Goal: Information Seeking & Learning: Learn about a topic

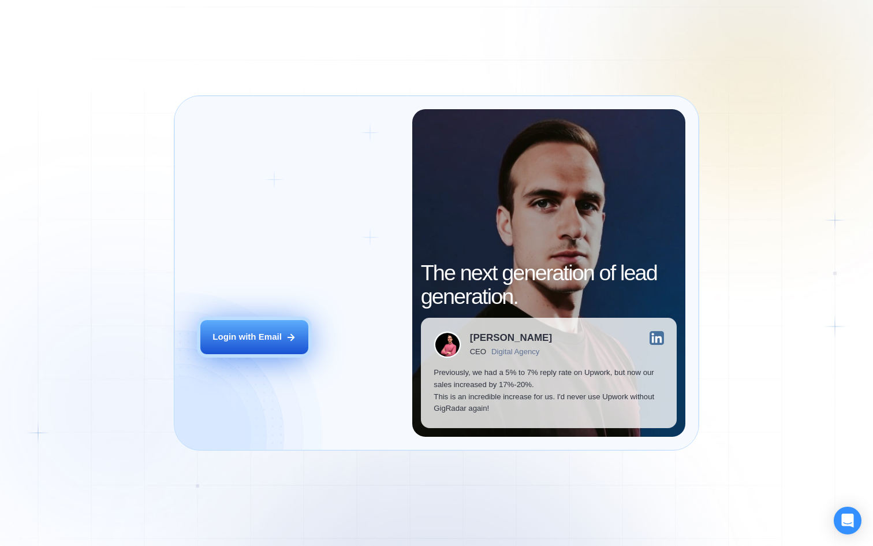
click at [279, 347] on button "Login with Email" at bounding box center [254, 337] width 108 height 34
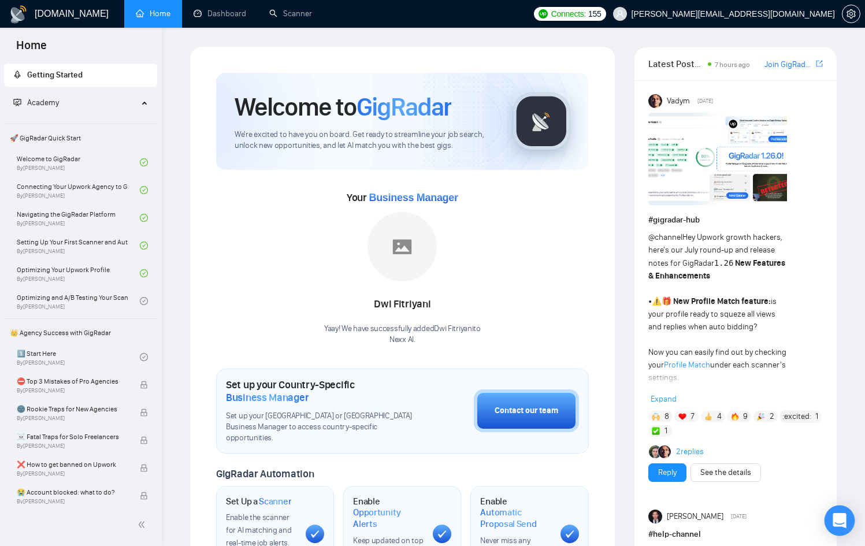
click at [835, 515] on icon "Open Intercom Messenger" at bounding box center [838, 520] width 13 height 15
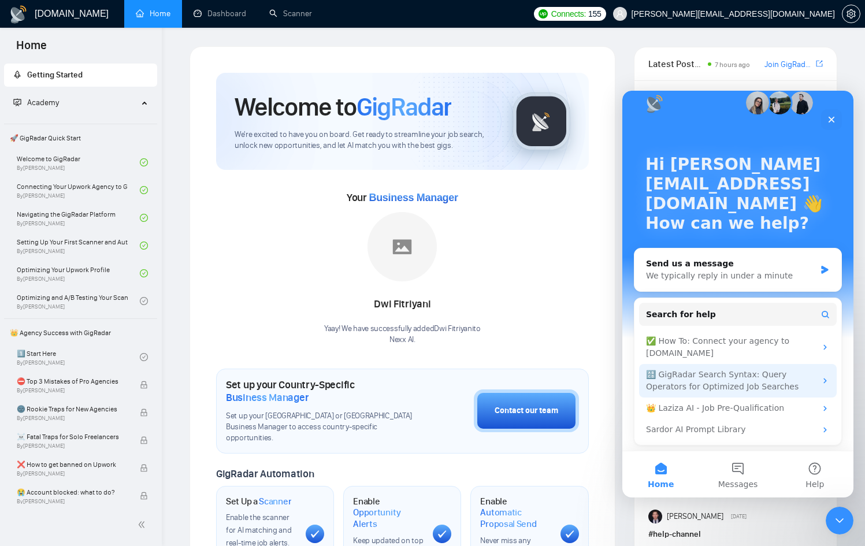
scroll to position [18, 0]
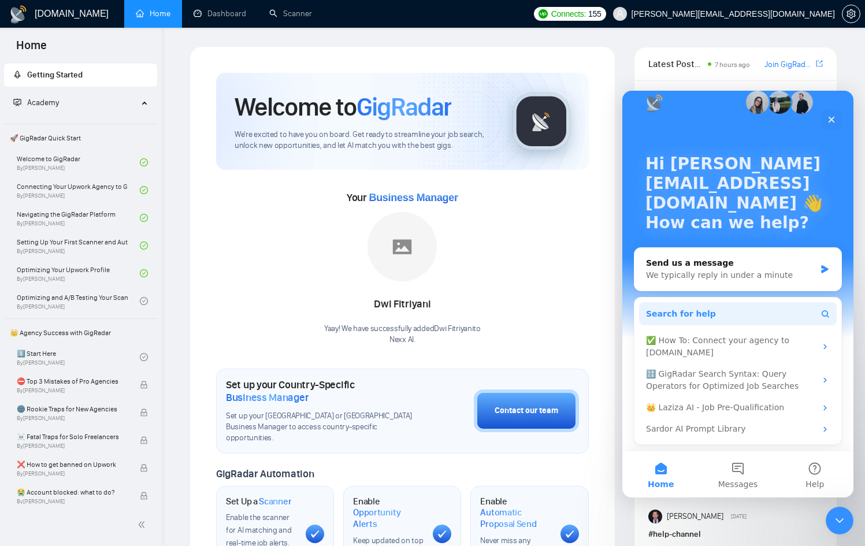
click at [740, 310] on button "Search for help" at bounding box center [738, 313] width 198 height 23
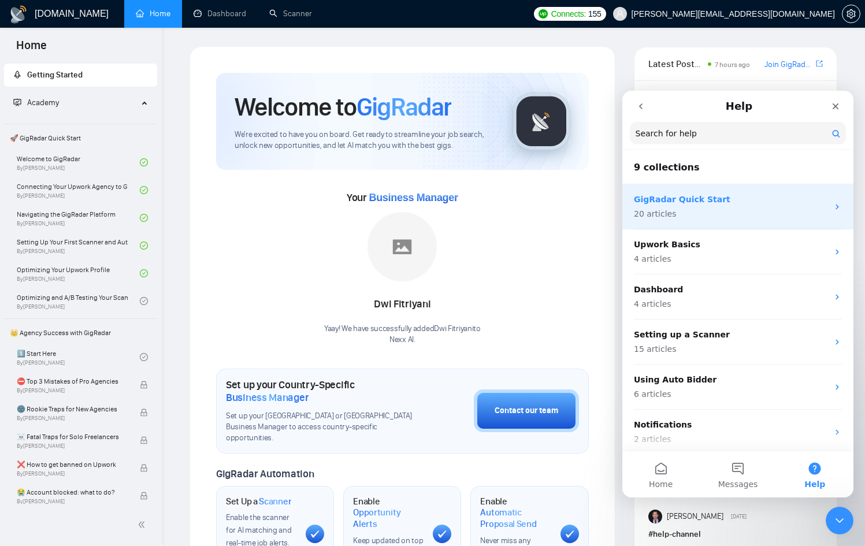
click at [750, 206] on div "GigRadar Quick Start 20 articles" at bounding box center [731, 207] width 194 height 27
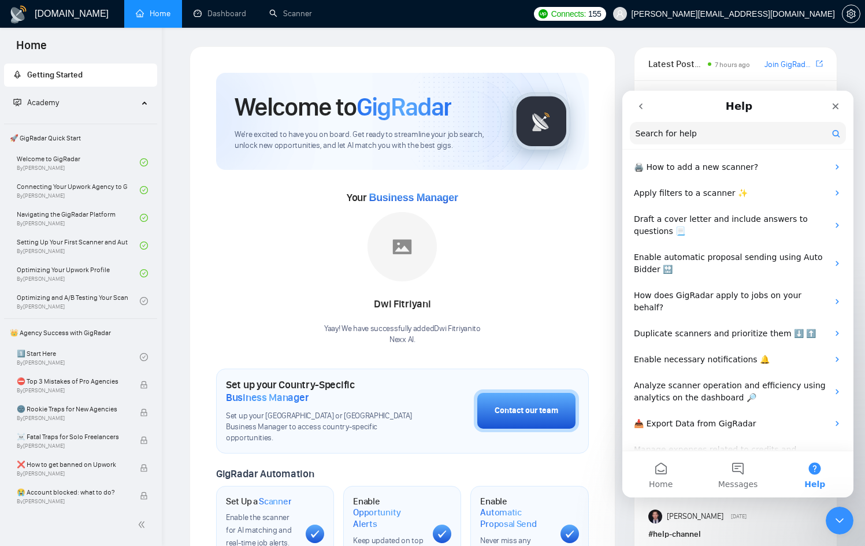
scroll to position [266, 0]
click at [643, 114] on button "go back" at bounding box center [641, 106] width 22 height 22
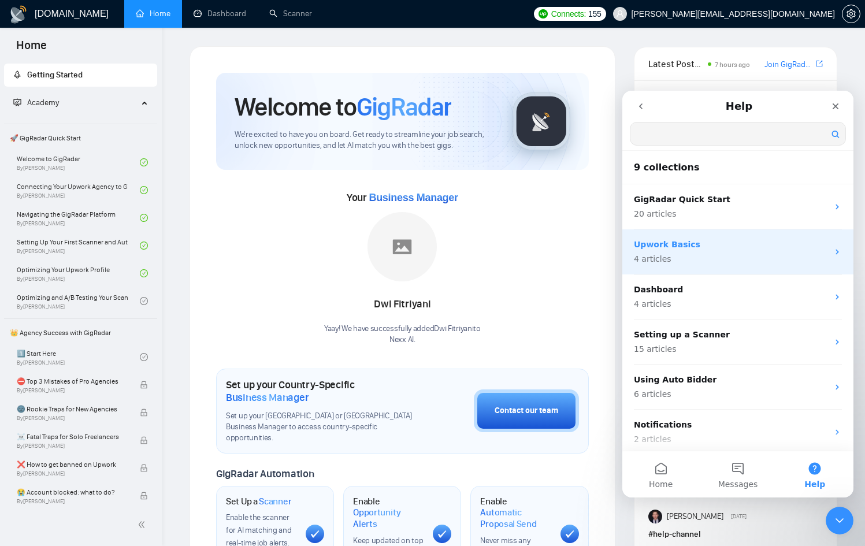
click at [710, 250] on div "Upwork Basics 4 articles" at bounding box center [731, 252] width 194 height 27
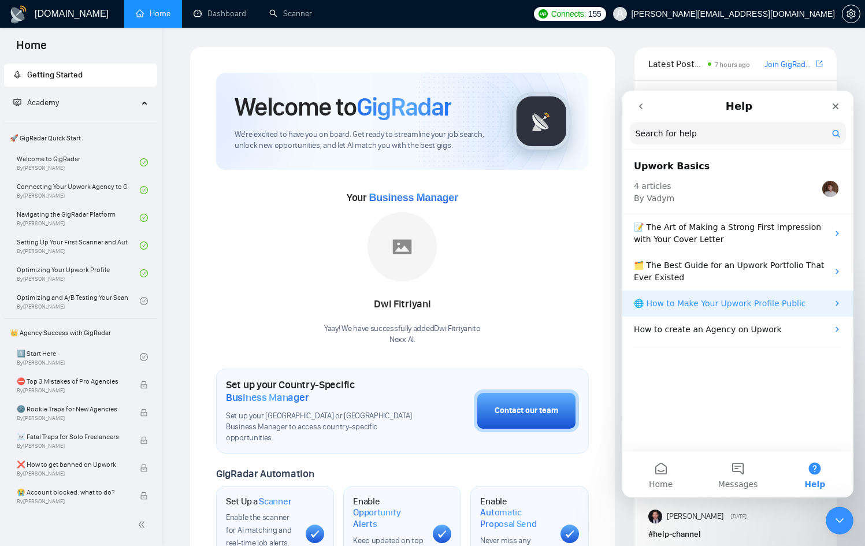
click at [787, 302] on p "🌐 How to Make Your Upwork Profile Public" at bounding box center [731, 303] width 194 height 12
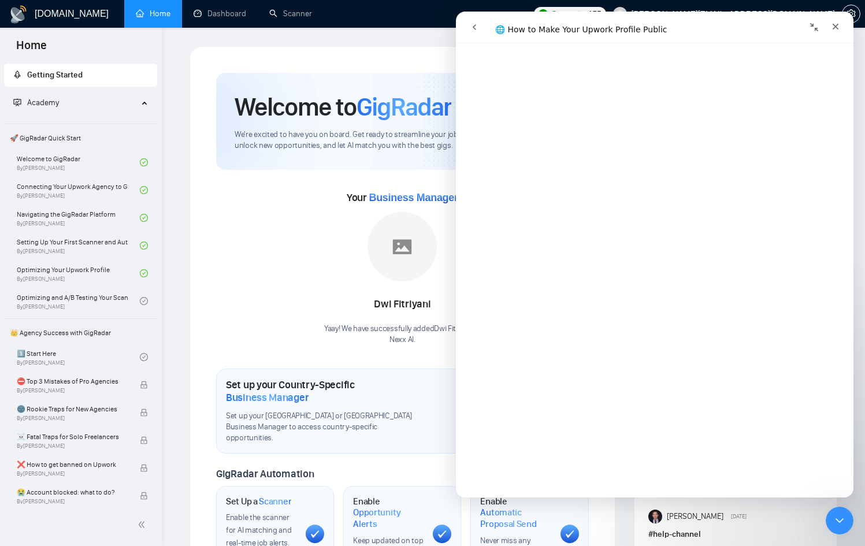
scroll to position [41, 0]
click at [477, 28] on icon "go back" at bounding box center [474, 27] width 9 height 9
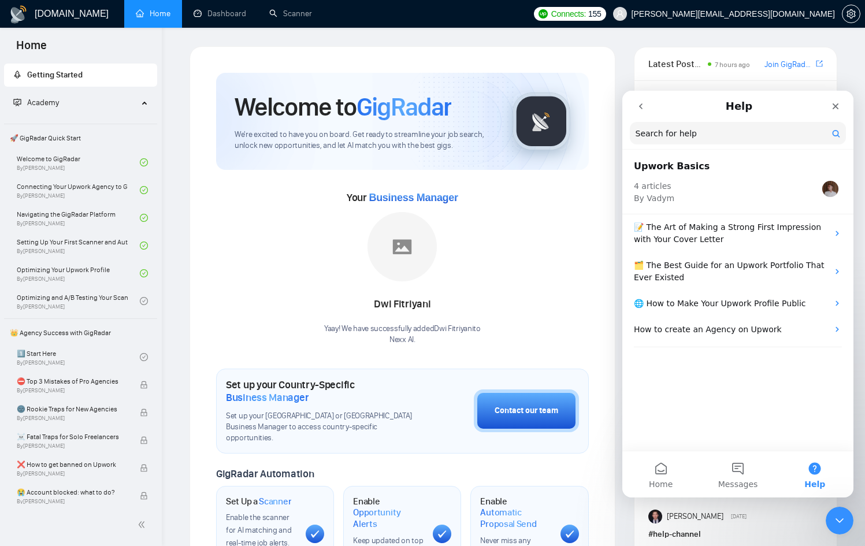
click at [639, 110] on icon "go back" at bounding box center [640, 106] width 9 height 9
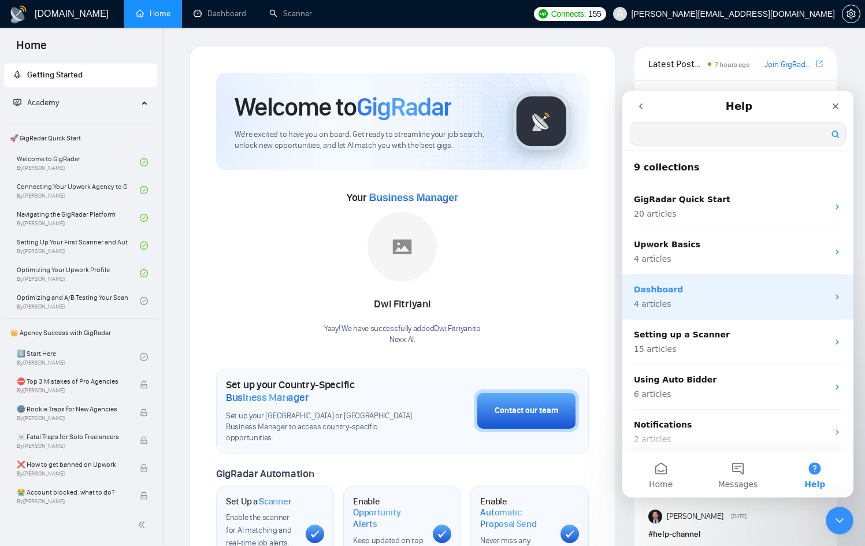
click at [725, 296] on div "Dashboard 4 articles" at bounding box center [731, 297] width 194 height 27
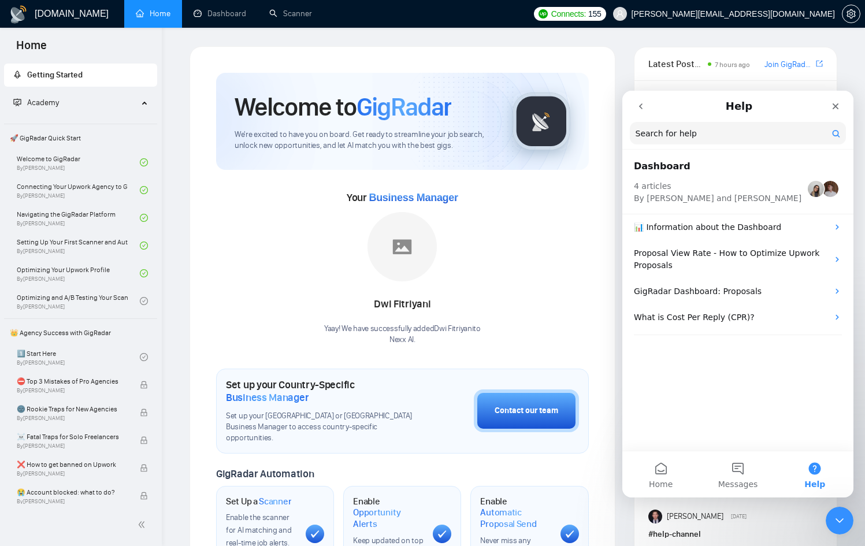
click at [641, 113] on button "go back" at bounding box center [641, 106] width 22 height 22
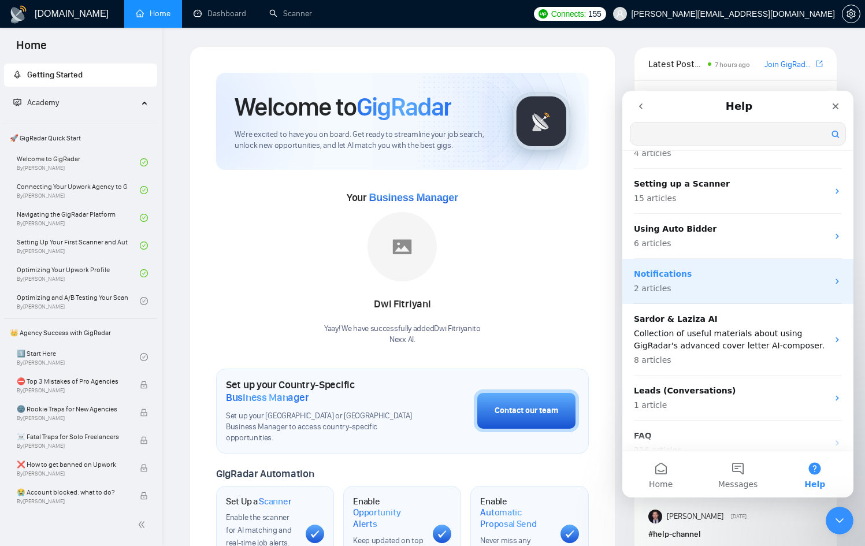
scroll to position [165, 0]
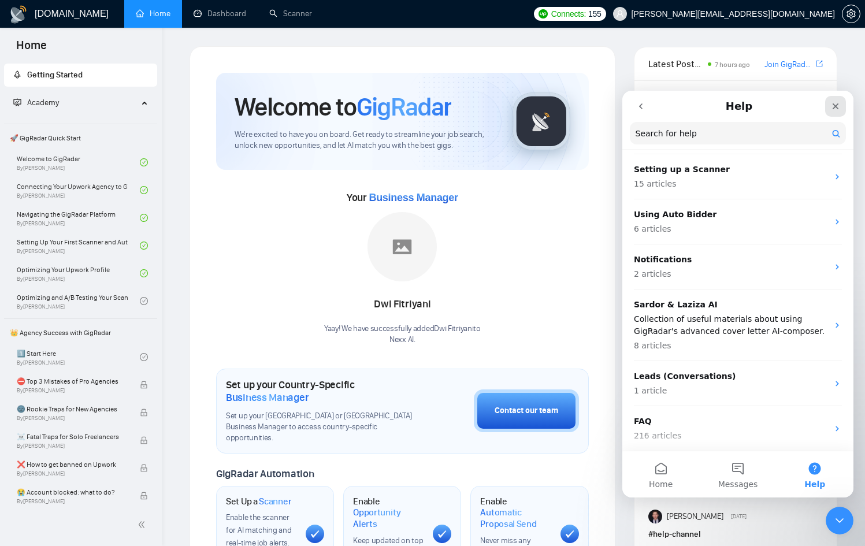
click at [828, 104] on div "Close" at bounding box center [835, 106] width 21 height 21
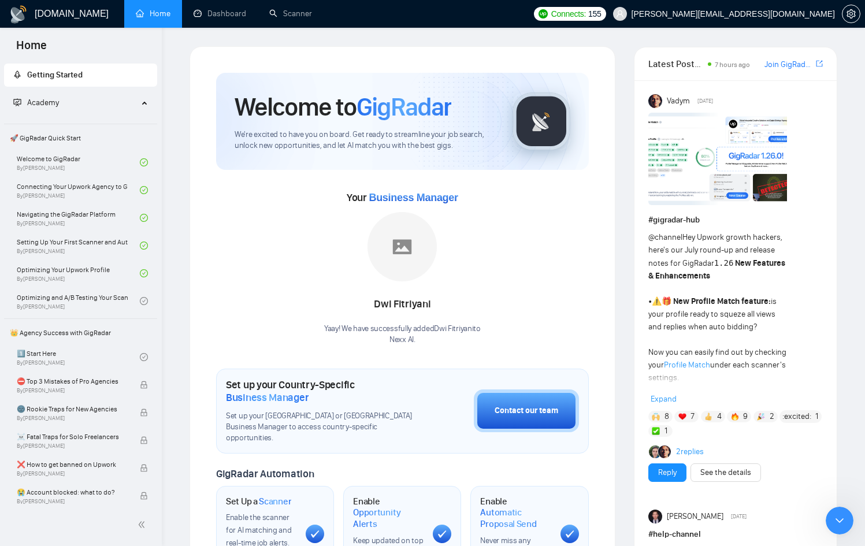
scroll to position [0, 0]
click at [87, 162] on link "Welcome to GigRadar By Vlad Timinsky" at bounding box center [78, 162] width 123 height 25
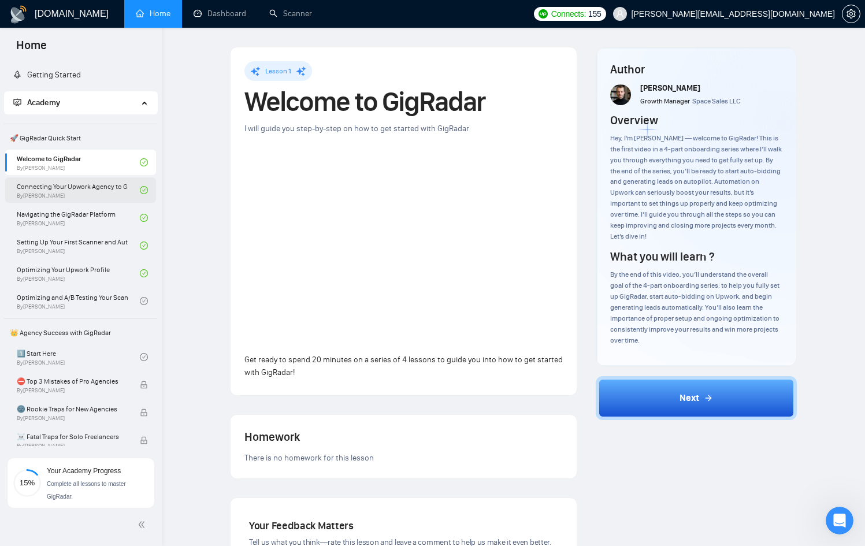
click at [98, 184] on link "Connecting Your Upwork Agency to GigRadar By Vlad Timinsky" at bounding box center [78, 189] width 123 height 25
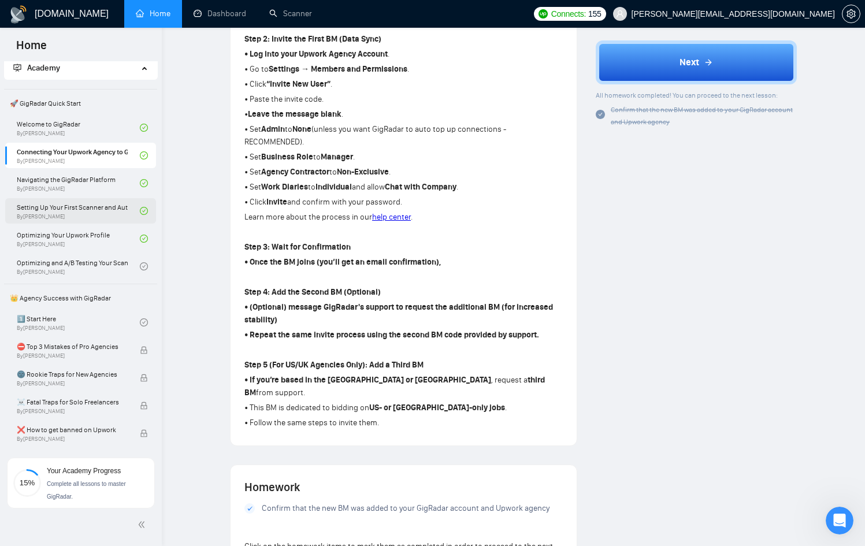
scroll to position [38, 0]
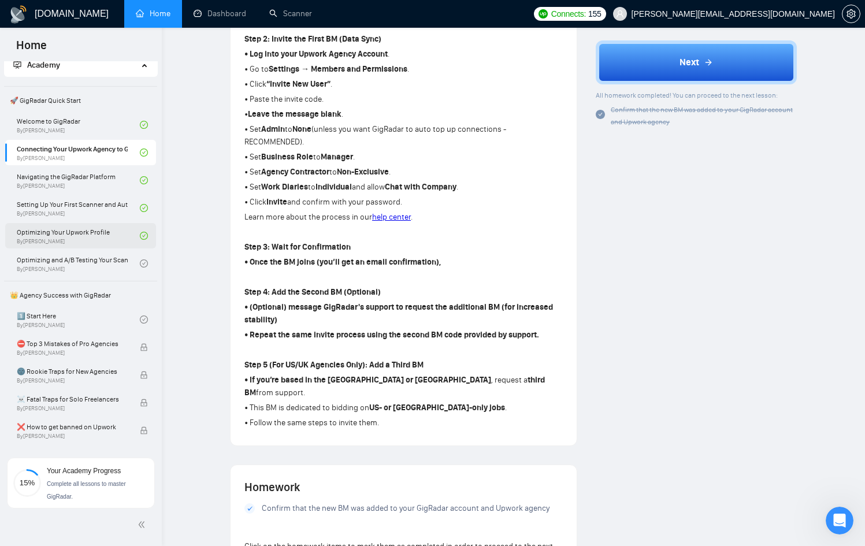
click at [79, 241] on link "Optimizing Your Upwork Profile By Vlad Timinsky" at bounding box center [78, 235] width 123 height 25
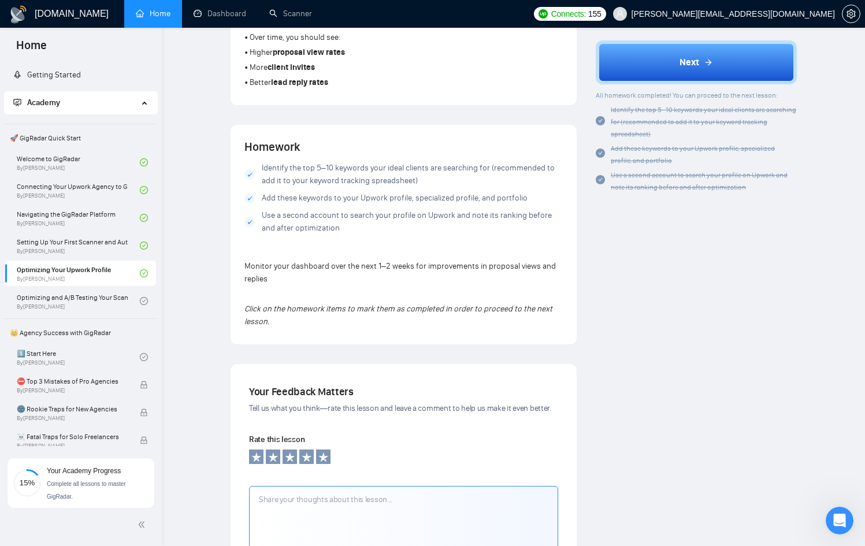
click at [302, 458] on icon at bounding box center [307, 457] width 10 height 10
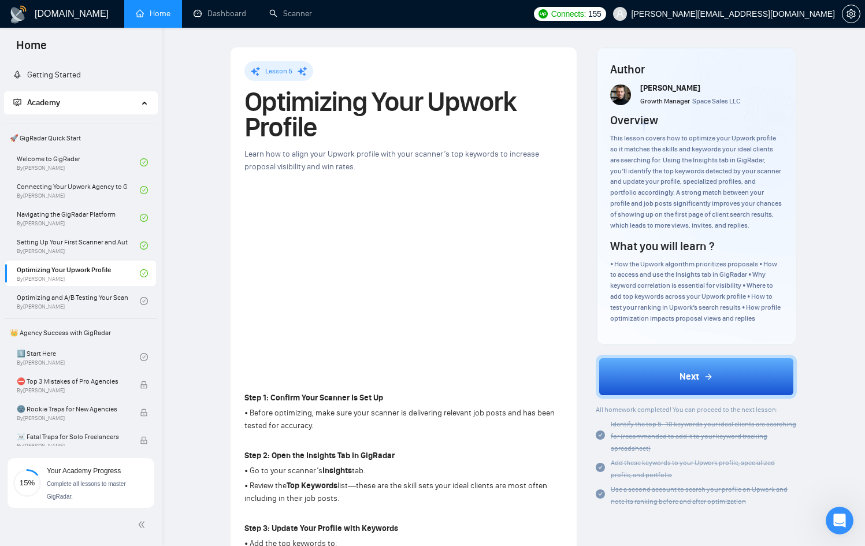
click at [132, 99] on span "Academy" at bounding box center [75, 102] width 125 height 23
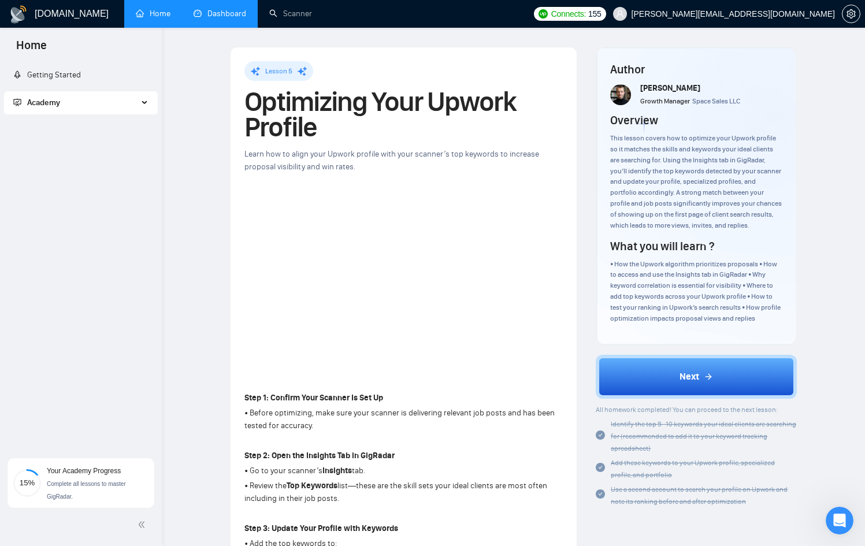
click at [212, 17] on link "Dashboard" at bounding box center [220, 14] width 53 height 10
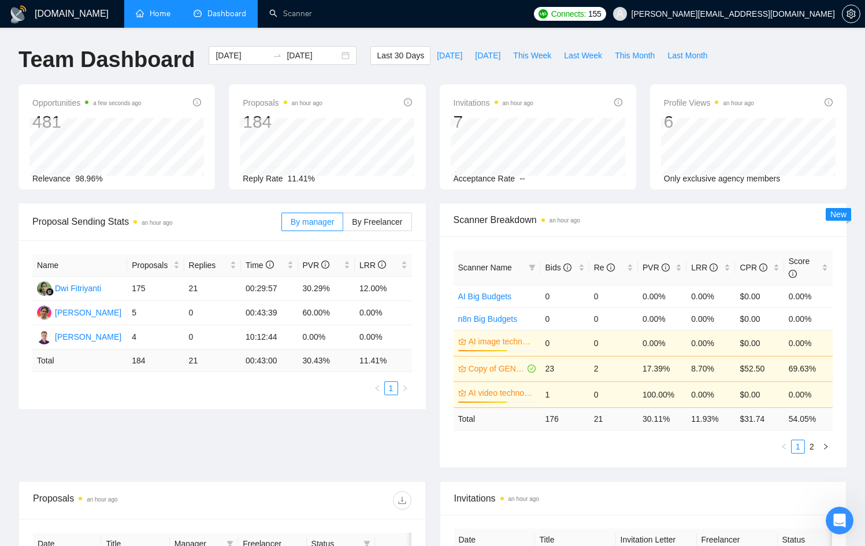
click at [159, 14] on link "Home" at bounding box center [153, 14] width 35 height 10
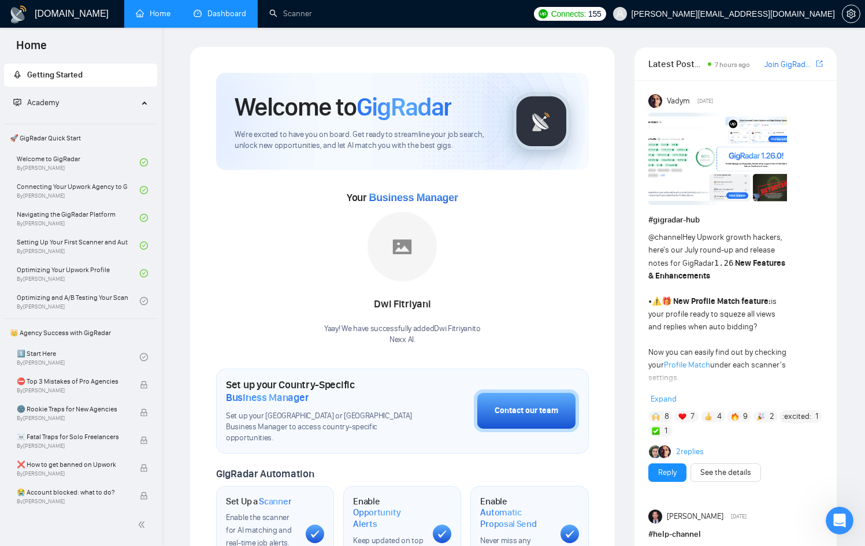
click at [790, 65] on link "Join GigRadar Slack Community" at bounding box center [788, 64] width 49 height 13
click at [85, 107] on span "Academy" at bounding box center [75, 102] width 125 height 23
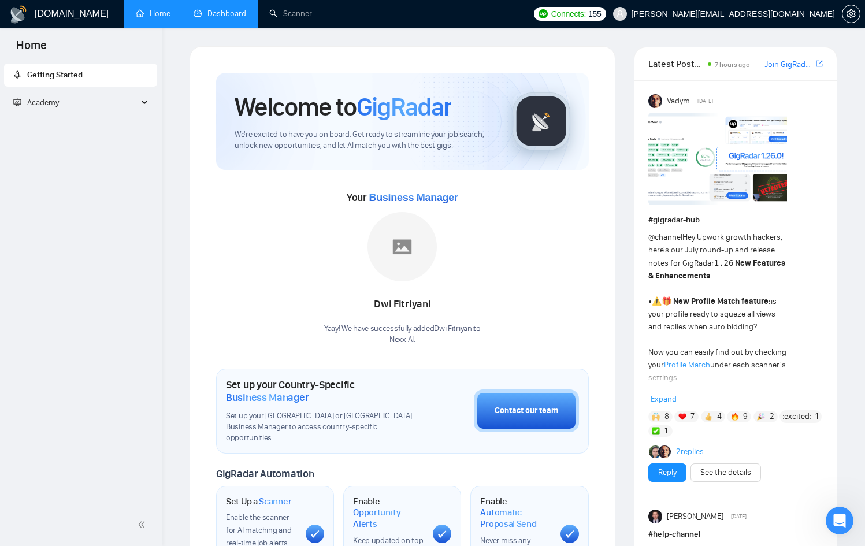
click at [85, 107] on span "Academy" at bounding box center [75, 102] width 125 height 23
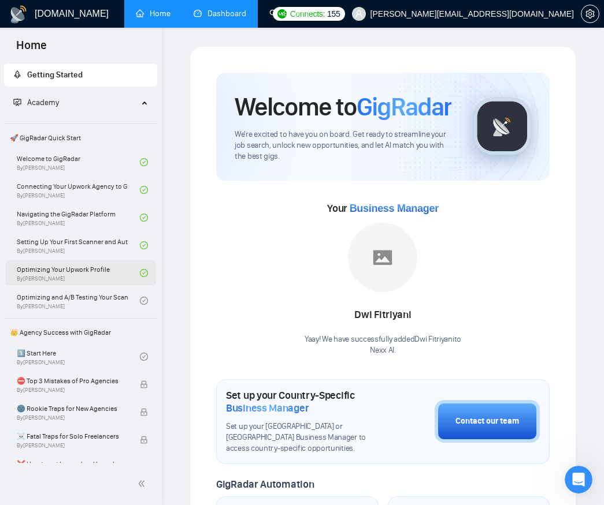
click at [87, 271] on link "Optimizing Your Upwork Profile By Vlad Timinsky" at bounding box center [78, 273] width 123 height 25
